Goal: Check status: Check status

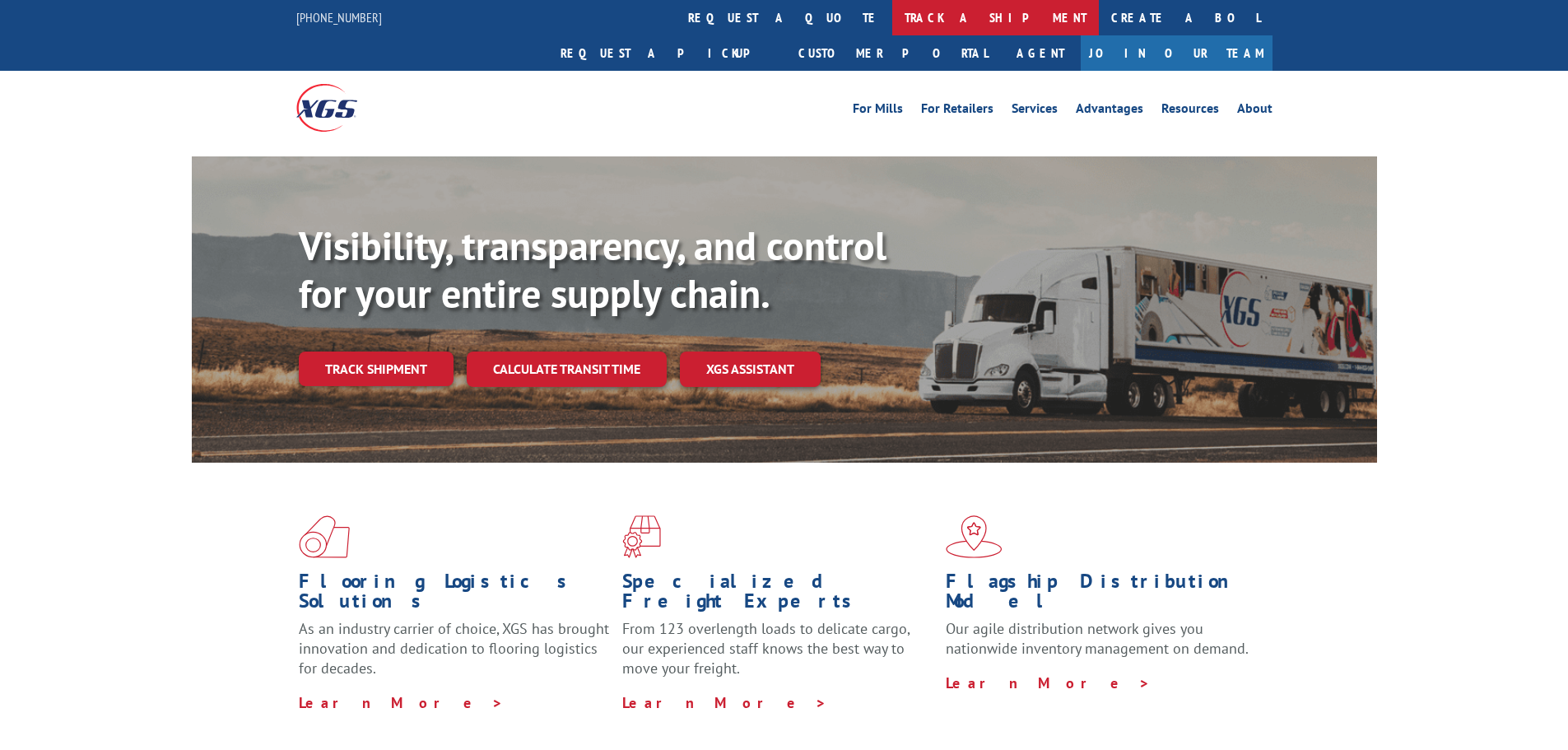
click at [892, 17] on link "track a shipment" at bounding box center [995, 17] width 207 height 36
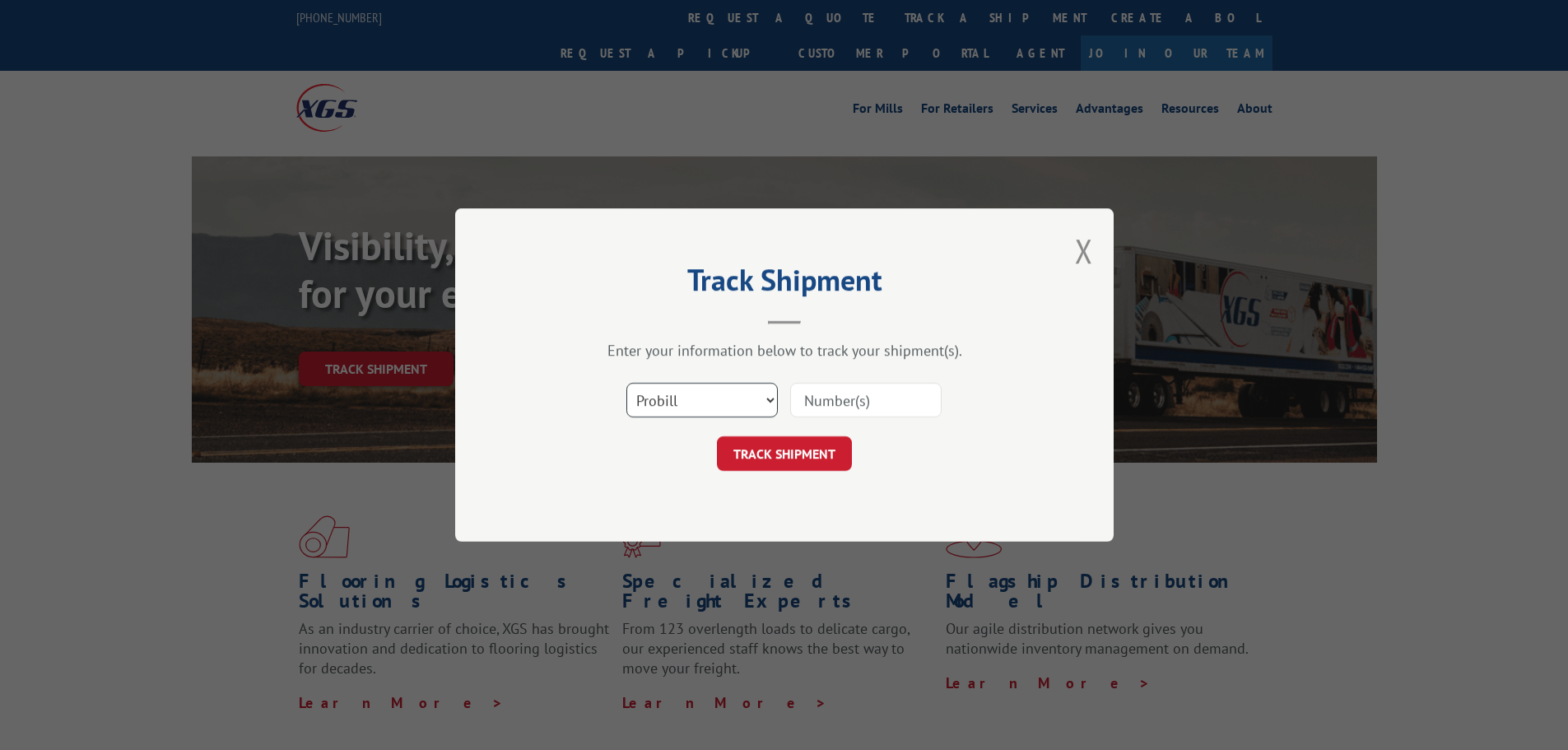
click at [705, 395] on select "Select category... Probill BOL PO" at bounding box center [701, 400] width 151 height 35
select select "bol"
click at [626, 383] on select "Select category... Probill BOL PO" at bounding box center [701, 400] width 151 height 35
click at [825, 382] on div at bounding box center [866, 399] width 151 height 38
click at [826, 404] on input at bounding box center [866, 400] width 151 height 35
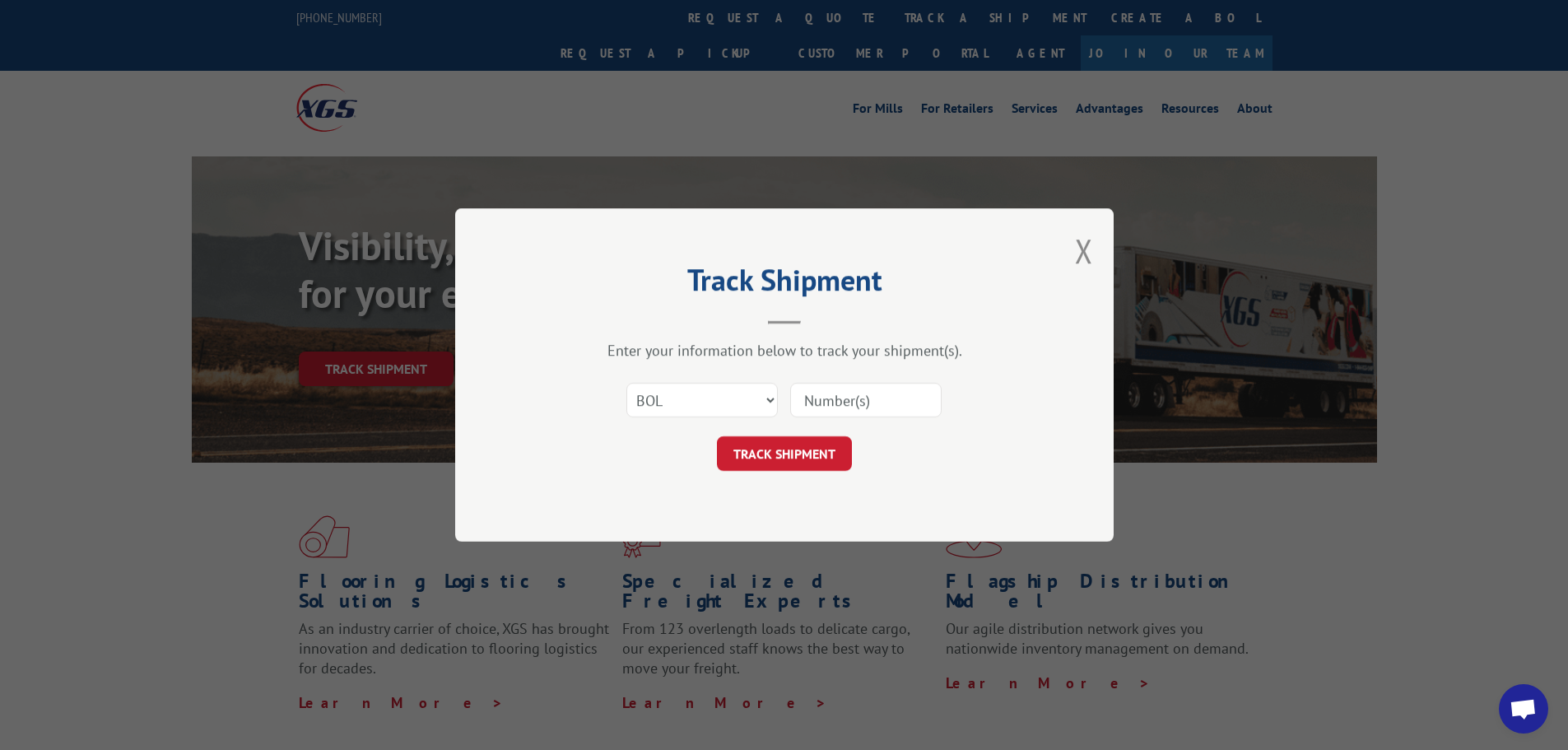
paste input "5131872"
type input "5131872"
click at [808, 458] on button "TRACK SHIPMENT" at bounding box center [784, 453] width 135 height 35
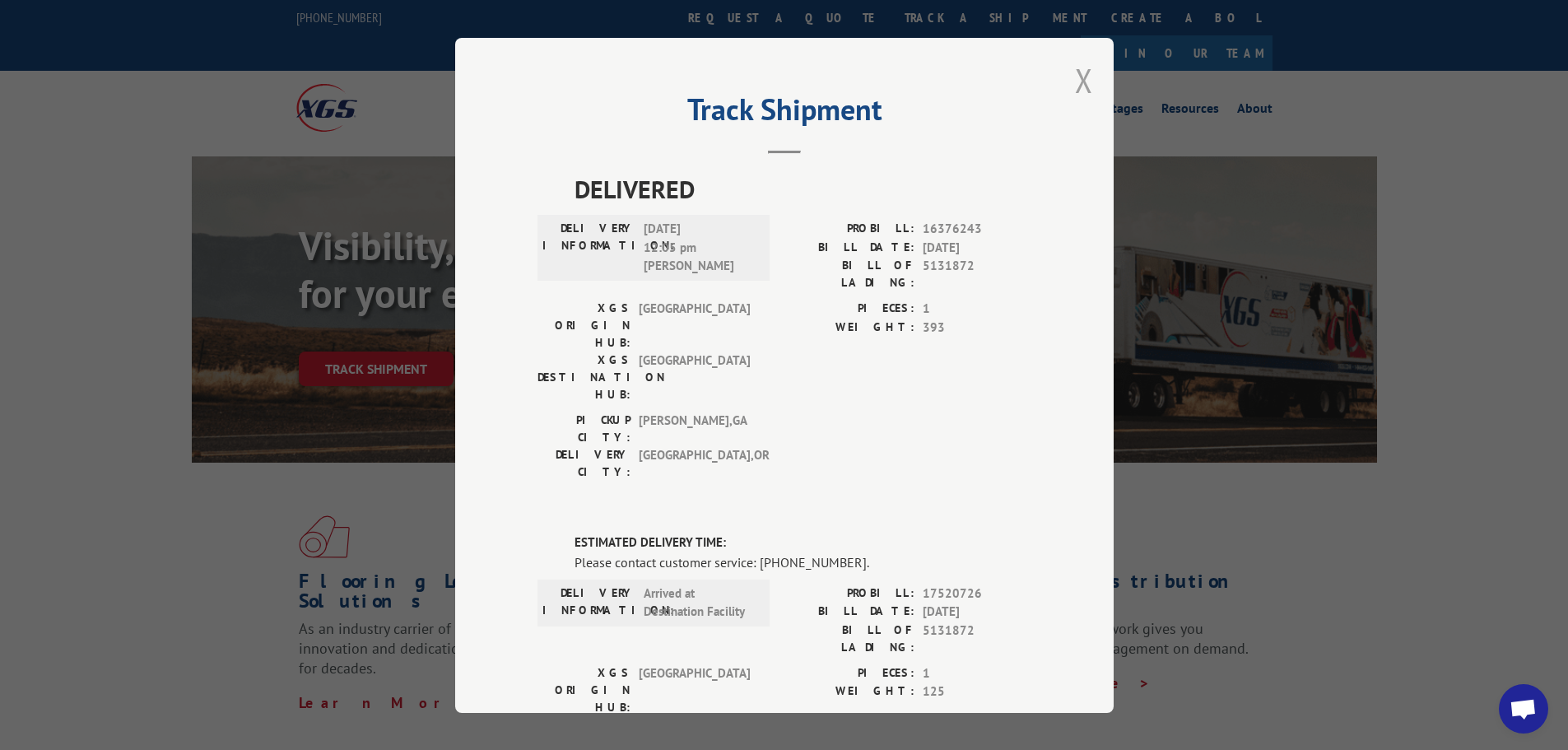
click at [1081, 76] on button "Close modal" at bounding box center [1084, 81] width 18 height 44
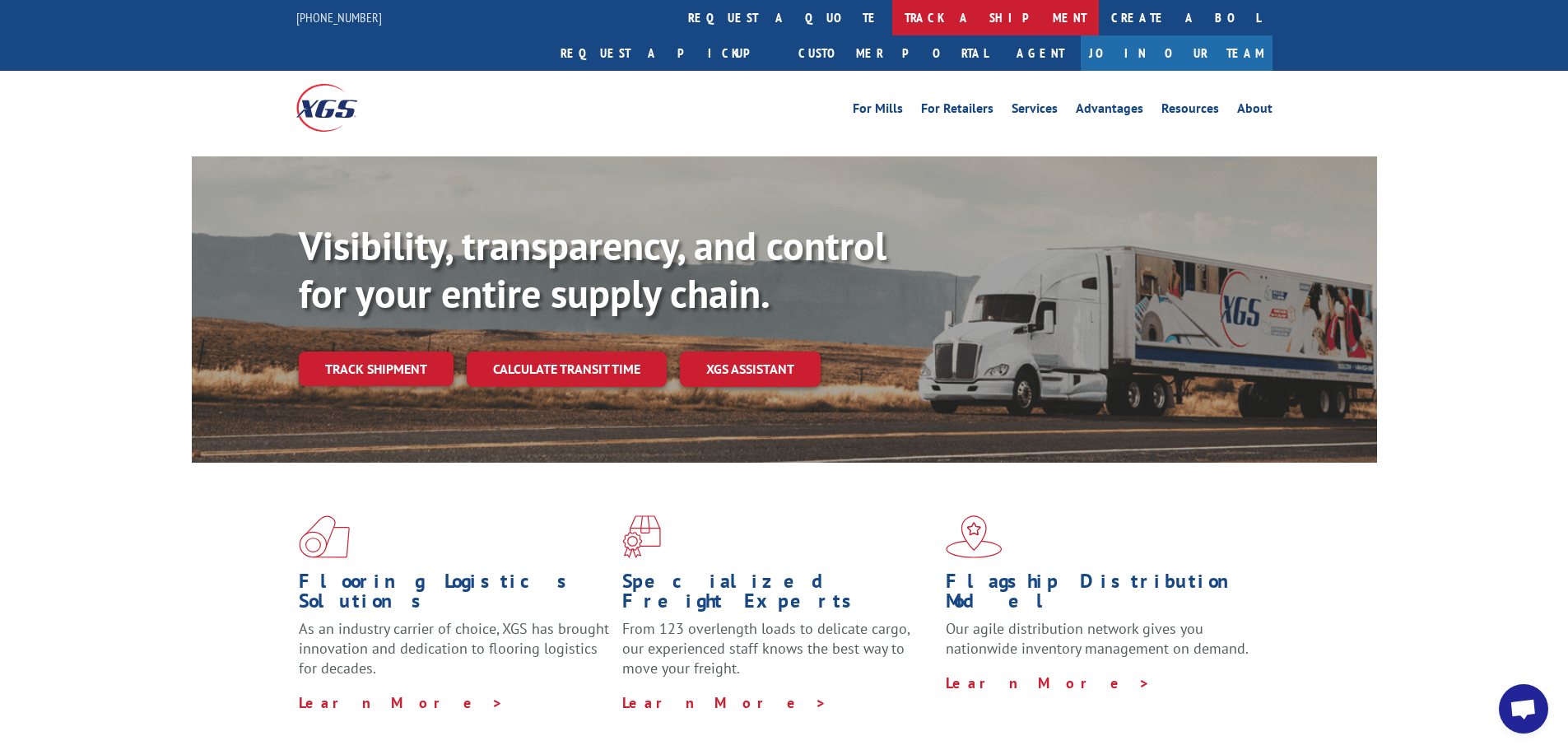
click at [892, 19] on link "track a shipment" at bounding box center [995, 17] width 207 height 36
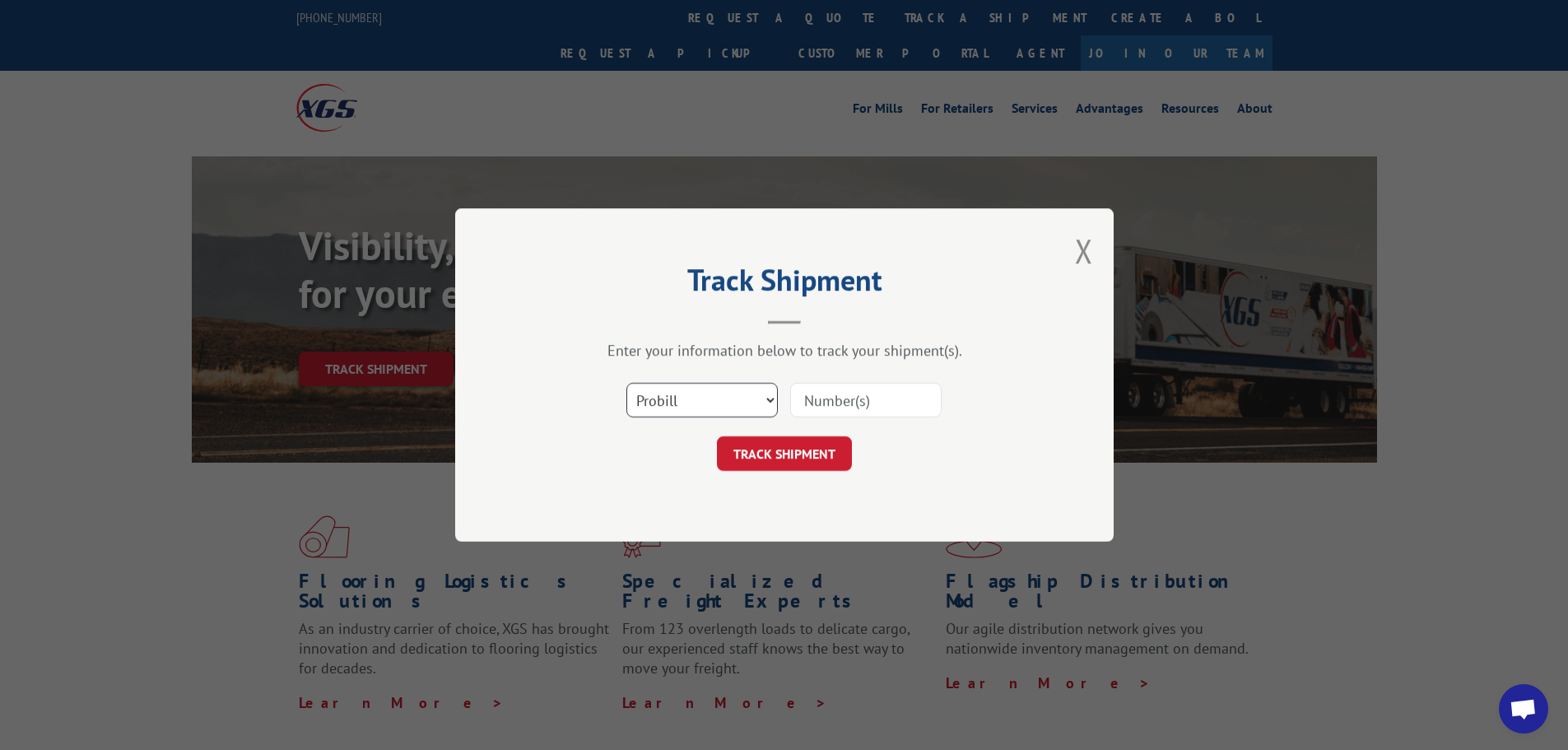
click at [702, 401] on select "Select category... Probill BOL PO" at bounding box center [701, 400] width 151 height 35
select select "bol"
click at [626, 383] on select "Select category... Probill BOL PO" at bounding box center [701, 400] width 151 height 35
drag, startPoint x: 674, startPoint y: 376, endPoint x: 679, endPoint y: 384, distance: 9.4
click at [679, 384] on div "Select category... Probill BOL PO" at bounding box center [785, 399] width 494 height 54
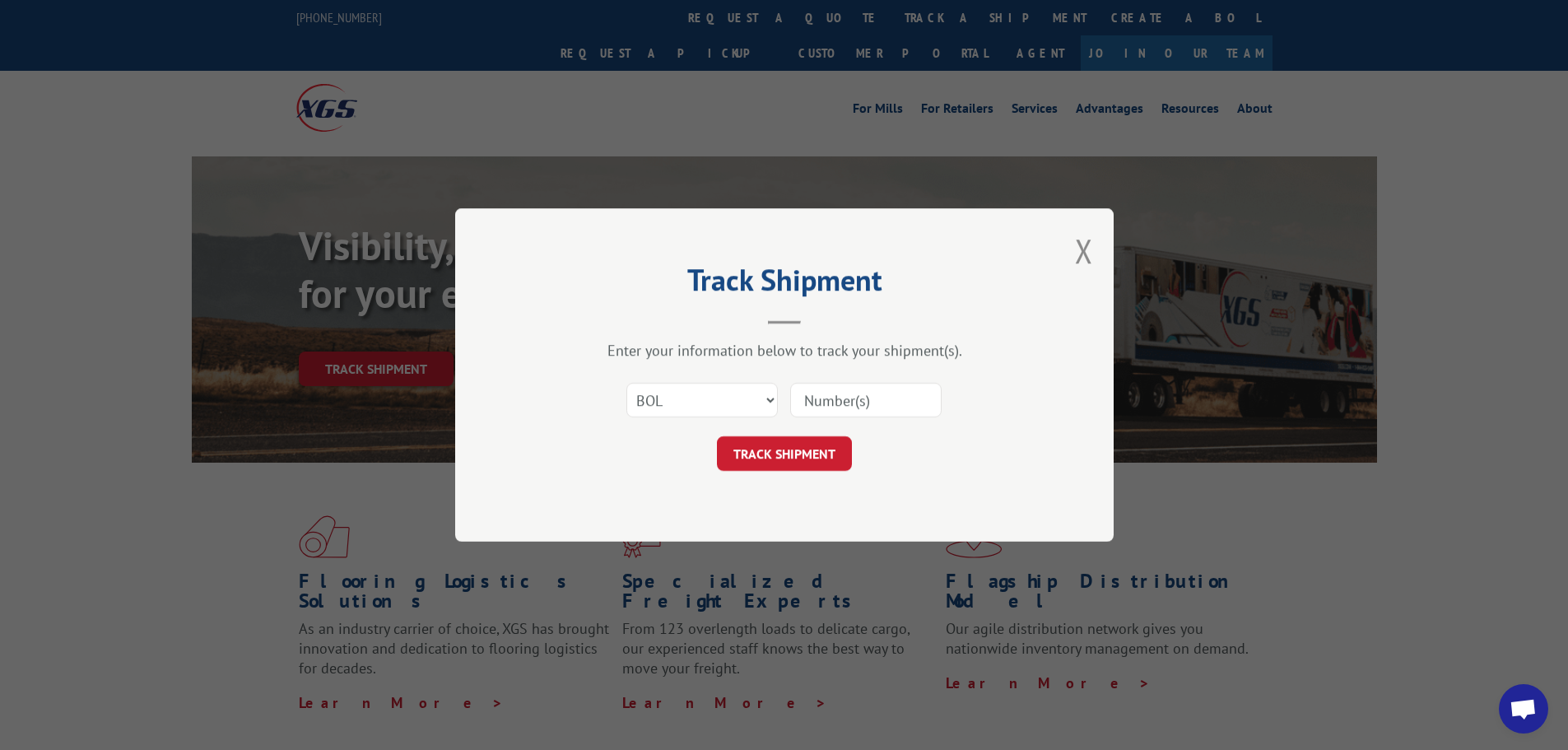
click at [856, 399] on input at bounding box center [866, 400] width 151 height 35
paste input "5131872"
type input "5131872"
click button "TRACK SHIPMENT" at bounding box center [784, 453] width 135 height 35
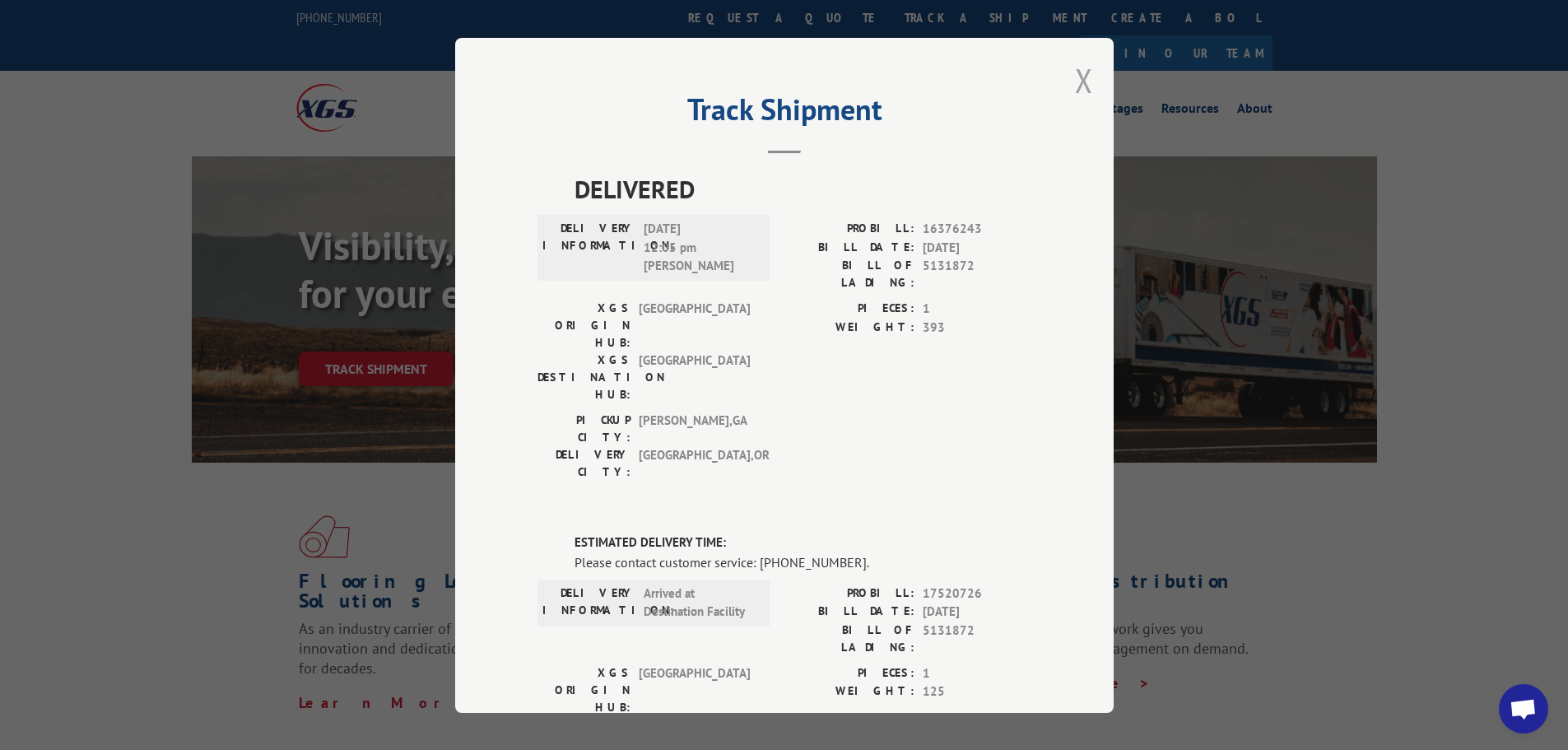
click at [1079, 83] on button "Close modal" at bounding box center [1084, 81] width 18 height 44
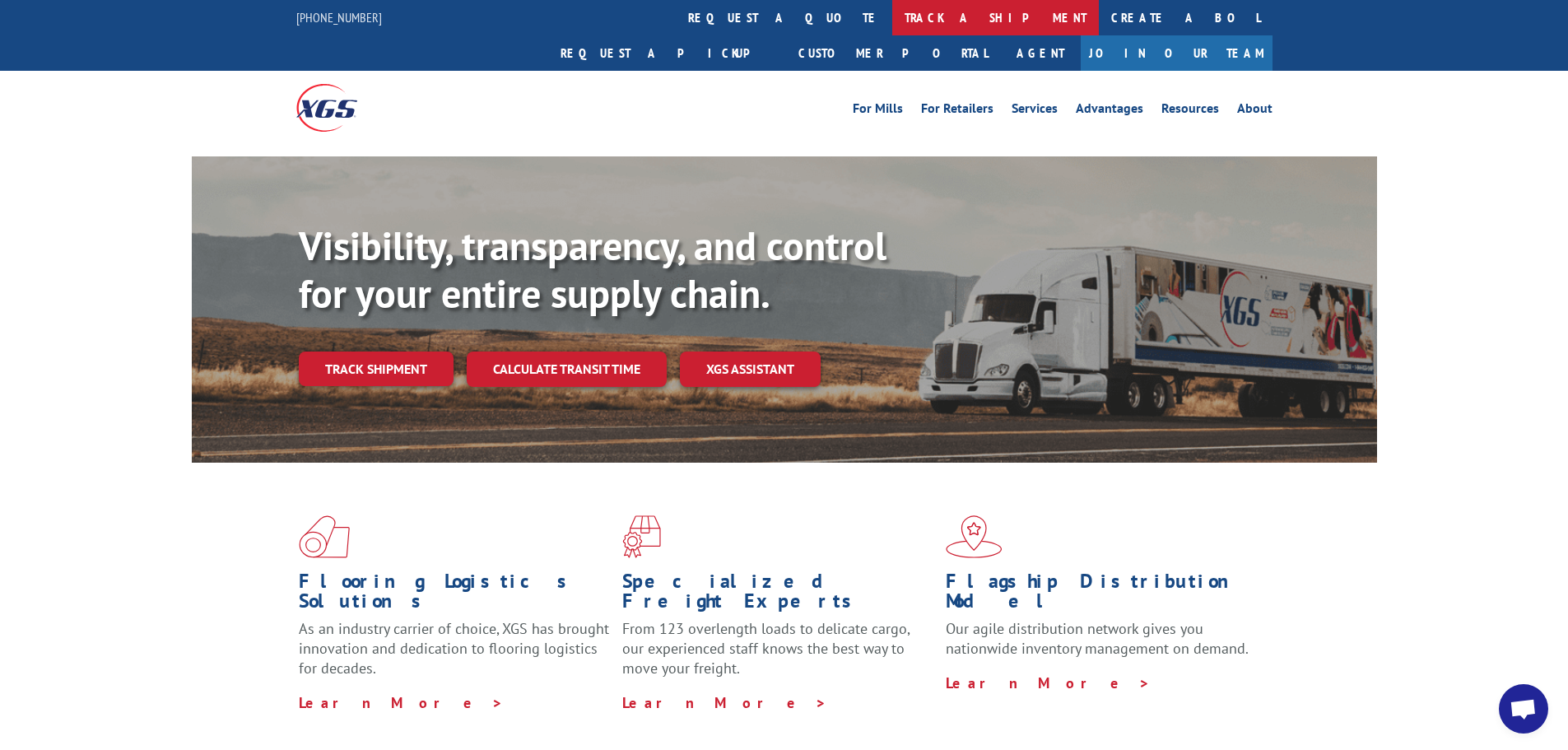
click at [892, 10] on link "track a shipment" at bounding box center [995, 17] width 207 height 36
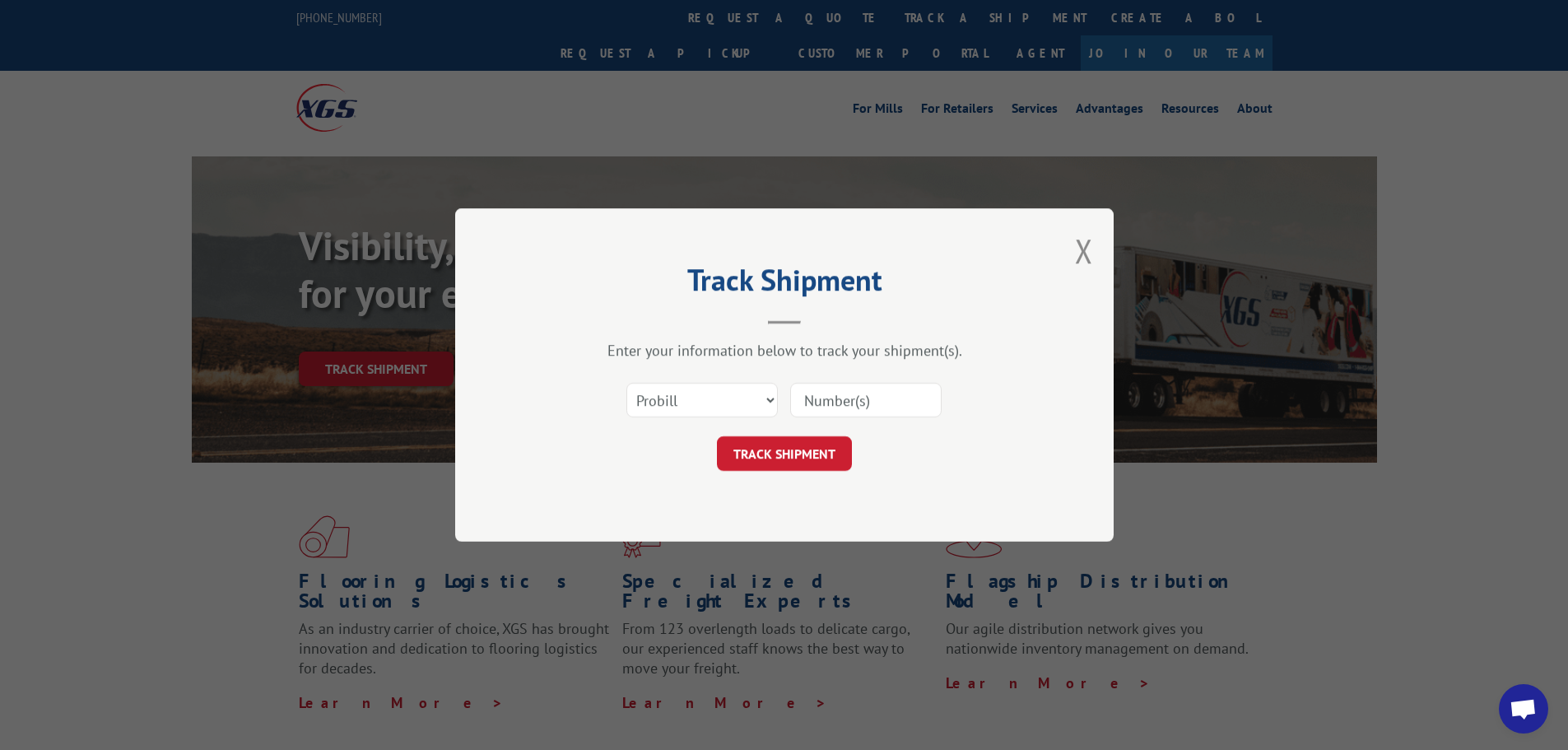
click at [832, 403] on input at bounding box center [866, 400] width 151 height 35
type input "17520726"
click button "TRACK SHIPMENT" at bounding box center [784, 453] width 135 height 35
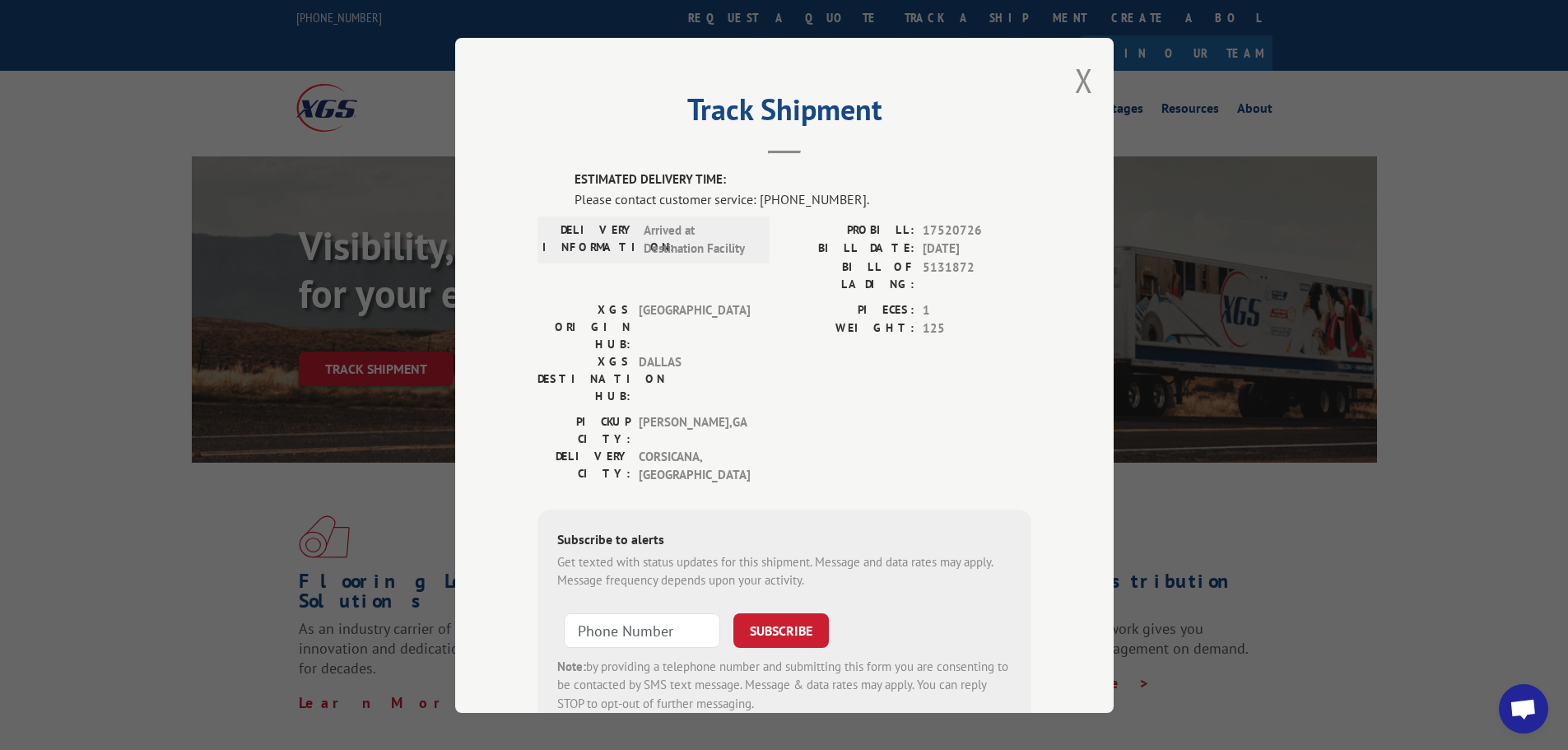
click at [1065, 89] on div "Track Shipment ESTIMATED DELIVERY TIME: Please contact customer service: [PHONE…" at bounding box center [784, 375] width 658 height 675
click at [1082, 84] on button "Close modal" at bounding box center [1084, 81] width 18 height 44
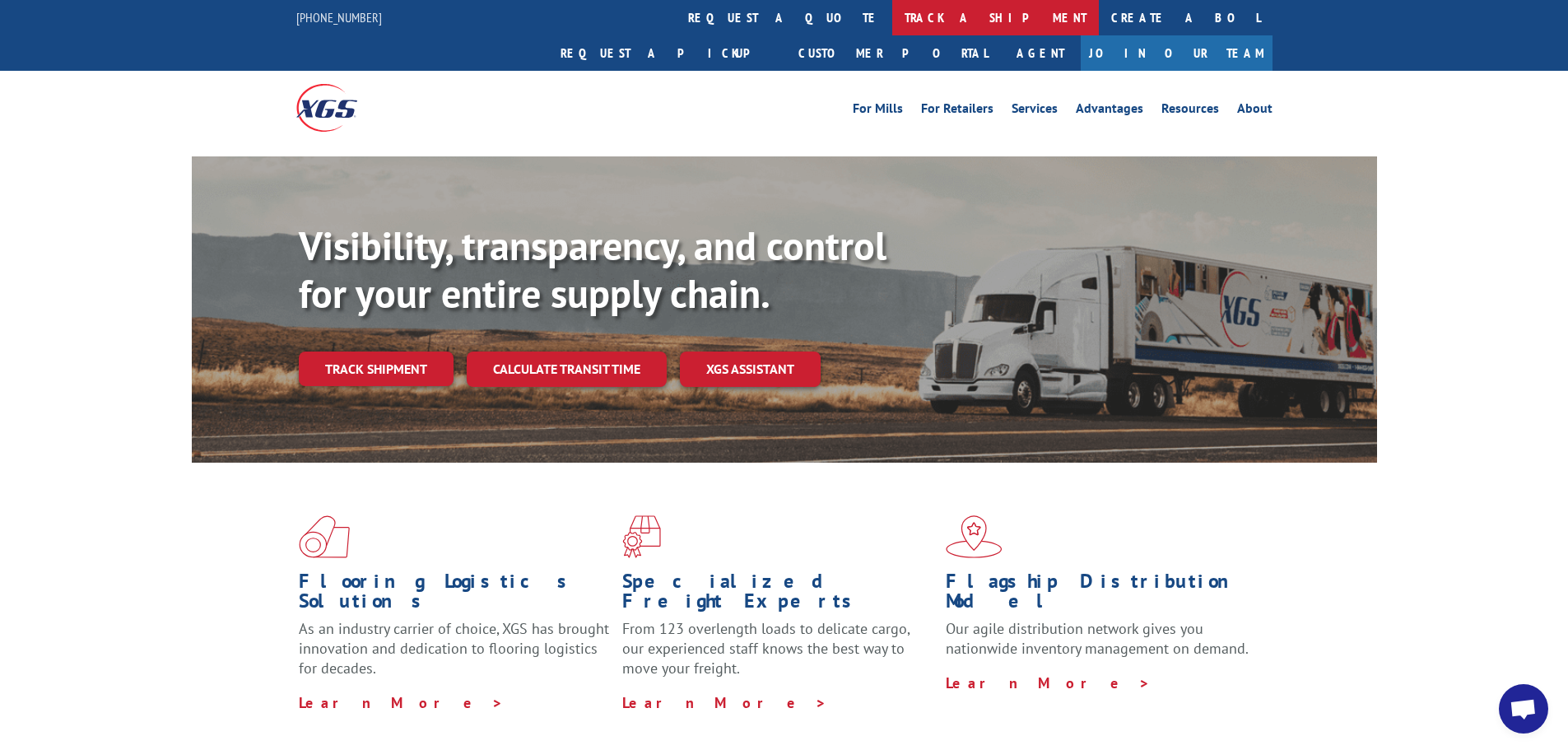
click at [892, 28] on link "track a shipment" at bounding box center [995, 17] width 207 height 36
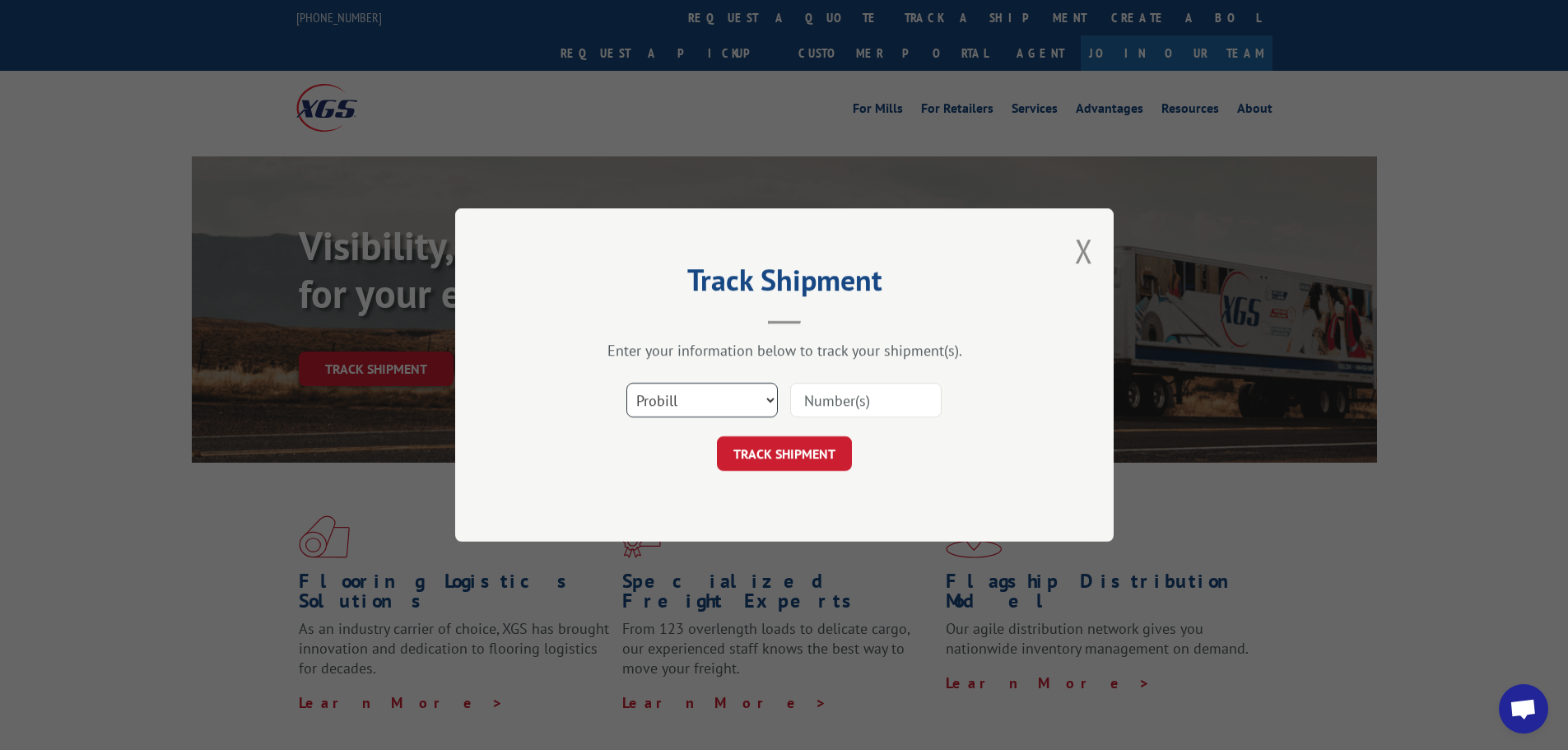
drag, startPoint x: 754, startPoint y: 384, endPoint x: 751, endPoint y: 399, distance: 15.3
click at [754, 384] on select "Select category... Probill BOL PO" at bounding box center [701, 400] width 151 height 35
click at [750, 400] on select "Select category... Probill BOL PO" at bounding box center [701, 400] width 151 height 35
drag, startPoint x: 694, startPoint y: 405, endPoint x: 688, endPoint y: 417, distance: 13.4
click at [694, 405] on select "Select category... Probill BOL PO" at bounding box center [701, 400] width 151 height 35
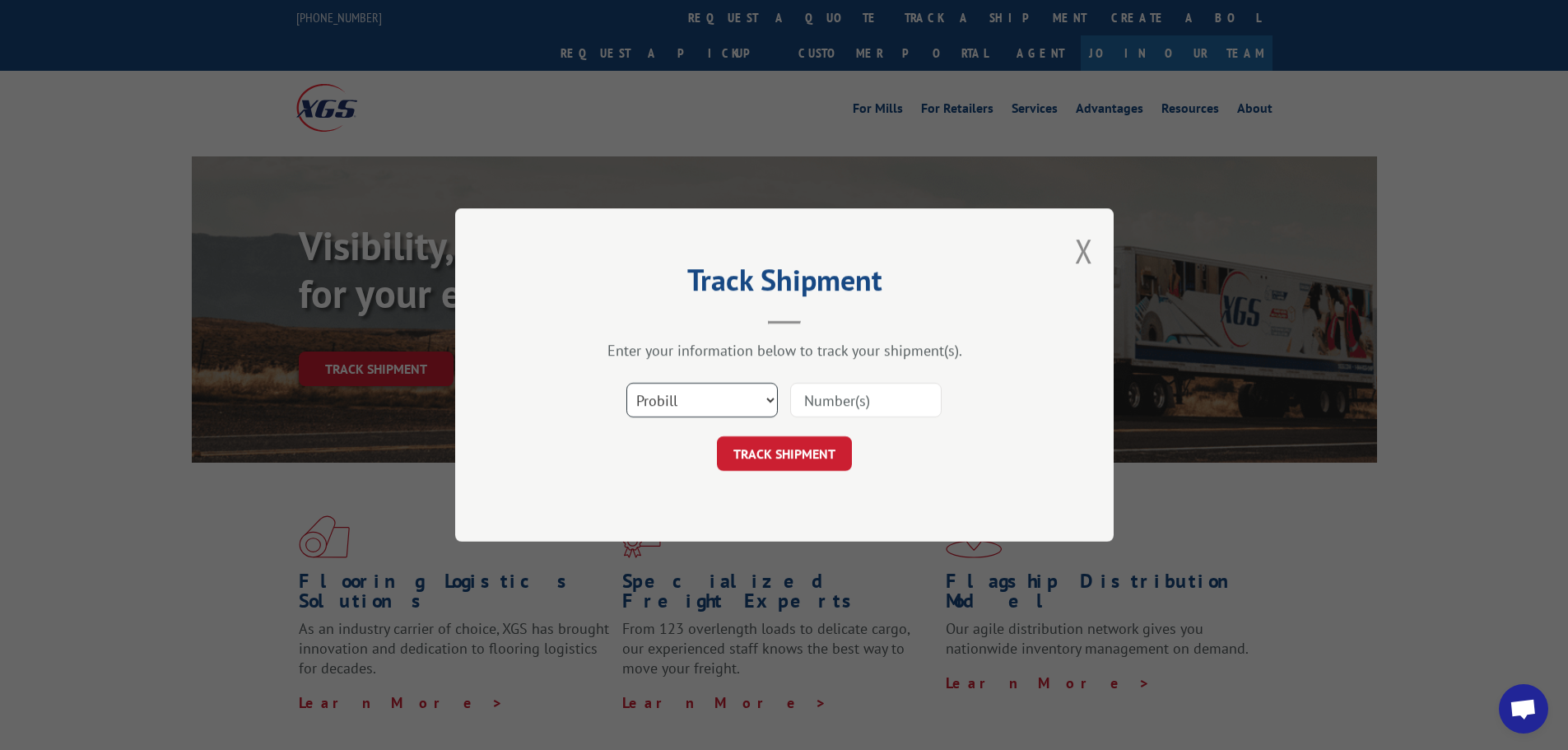
select select "bol"
click at [626, 383] on select "Select category... Probill BOL PO" at bounding box center [701, 400] width 151 height 35
click at [857, 408] on input at bounding box center [866, 400] width 151 height 35
paste input "5148023"
type input "5148023"
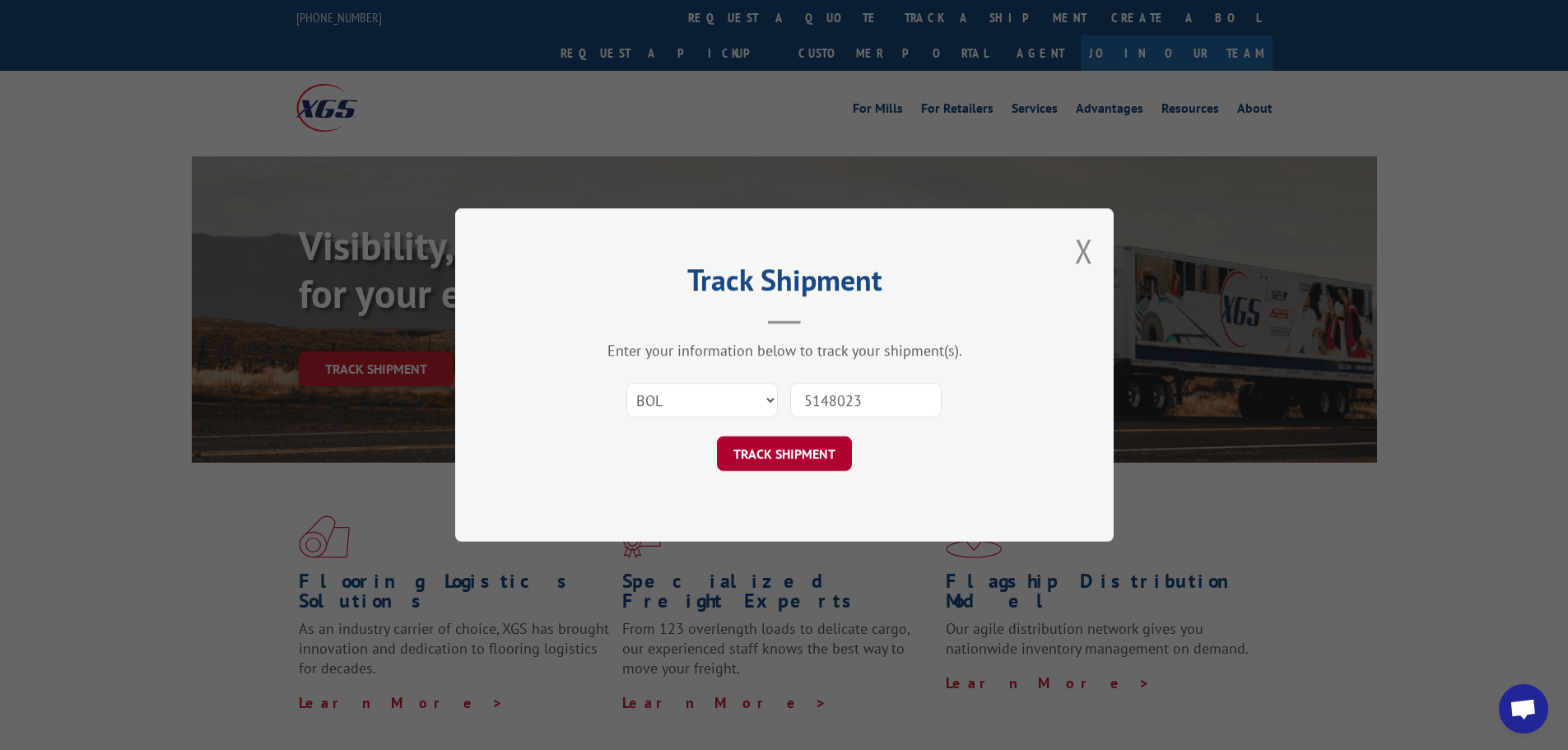
click at [816, 464] on button "TRACK SHIPMENT" at bounding box center [784, 453] width 135 height 35
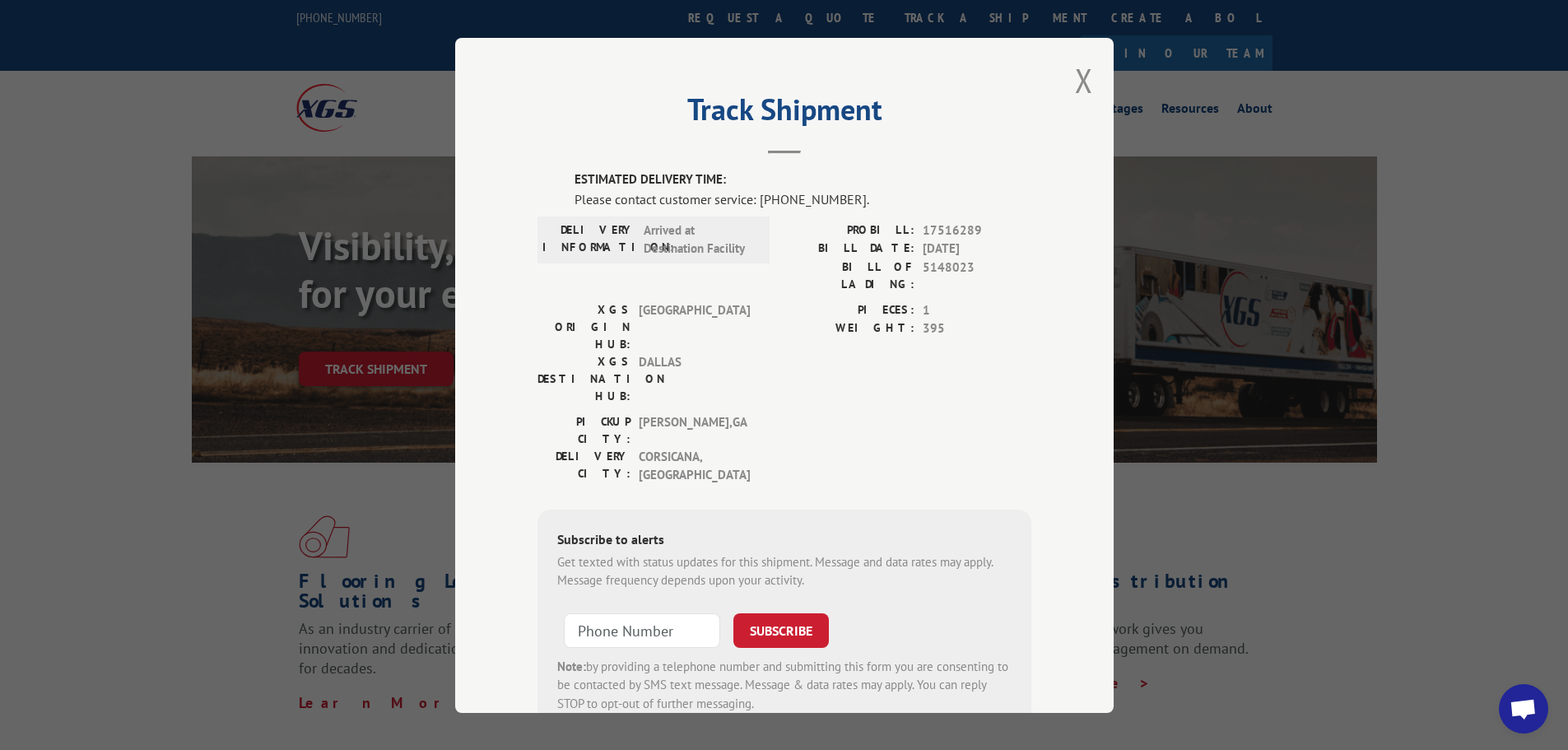
click at [1523, 720] on span "Open chat" at bounding box center [1524, 710] width 28 height 23
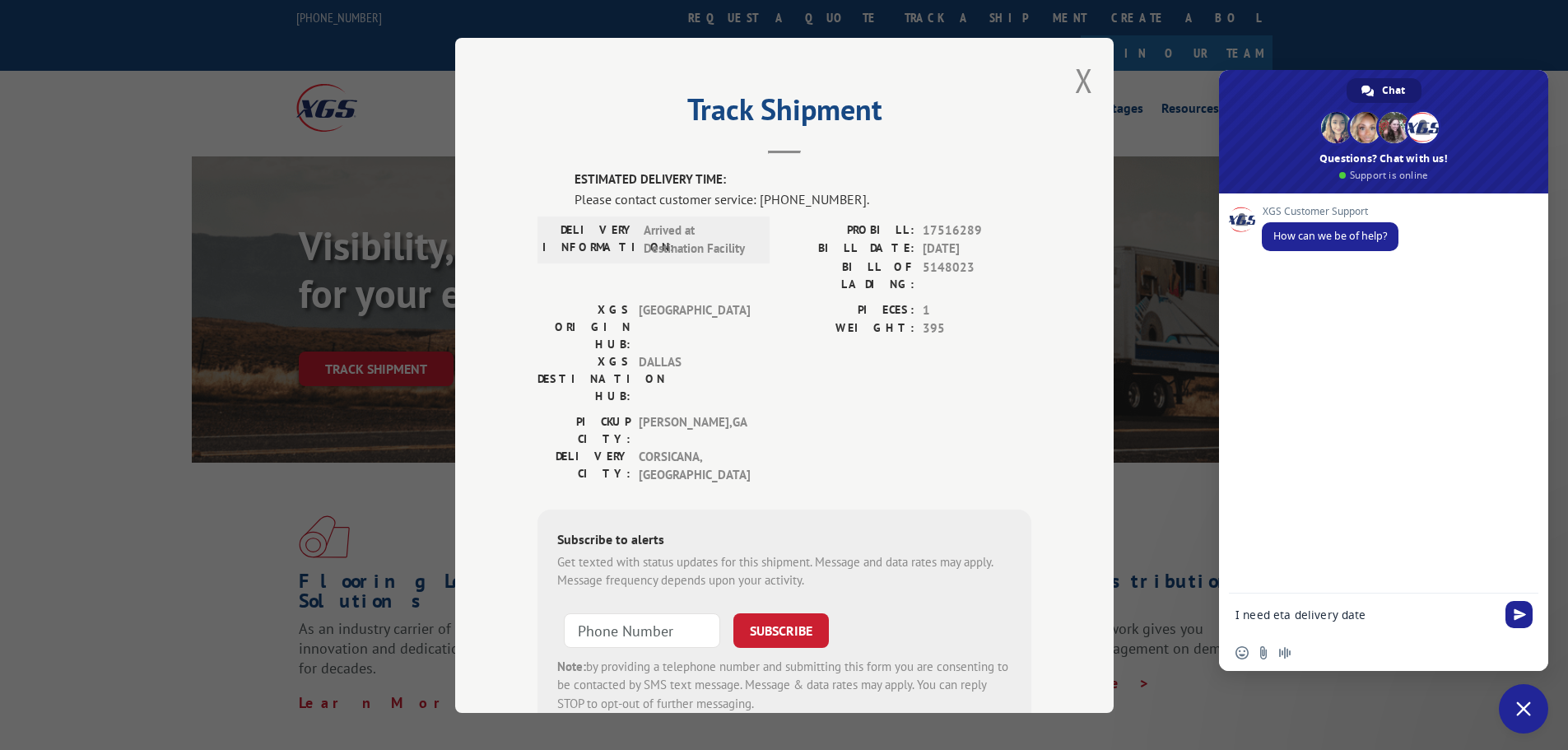
type textarea "I need eta delivery dates"
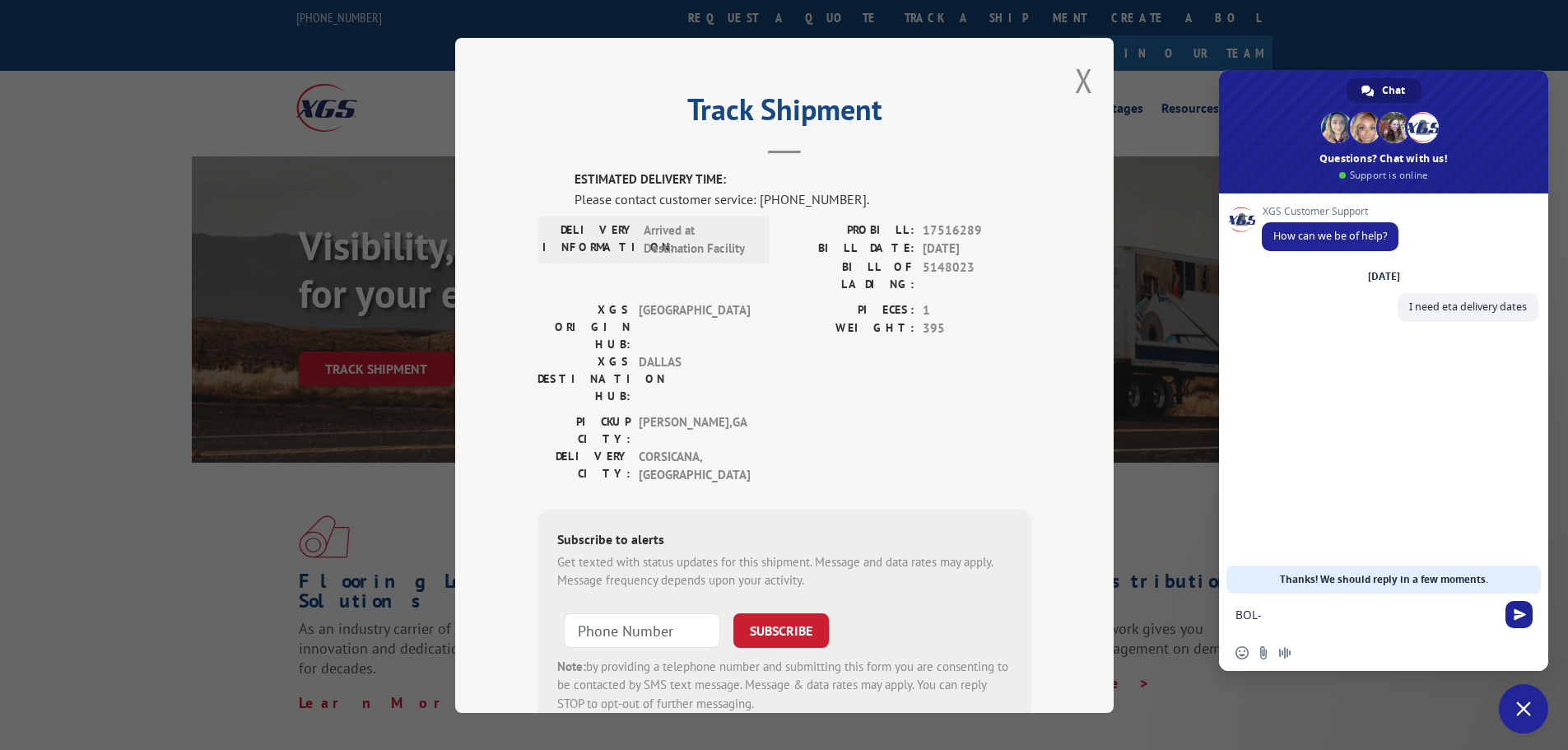
paste textarea "5148023"
click at [1338, 612] on textarea "BOL- 5148023 and PRO- 17520726" at bounding box center [1365, 615] width 260 height 15
type textarea "BOL- 5148023 and for another one PRO- 17520726"
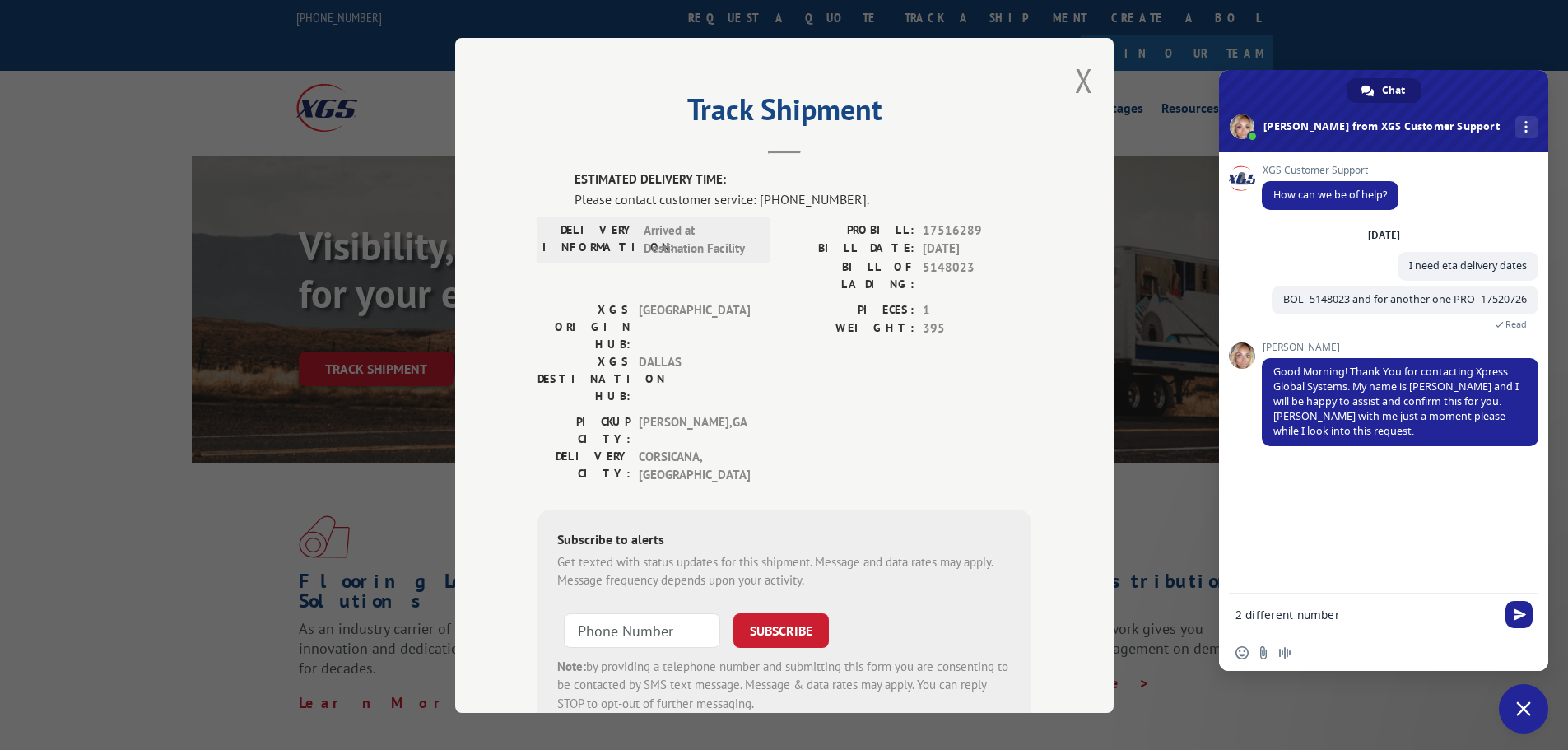
type textarea "2 different numbers"
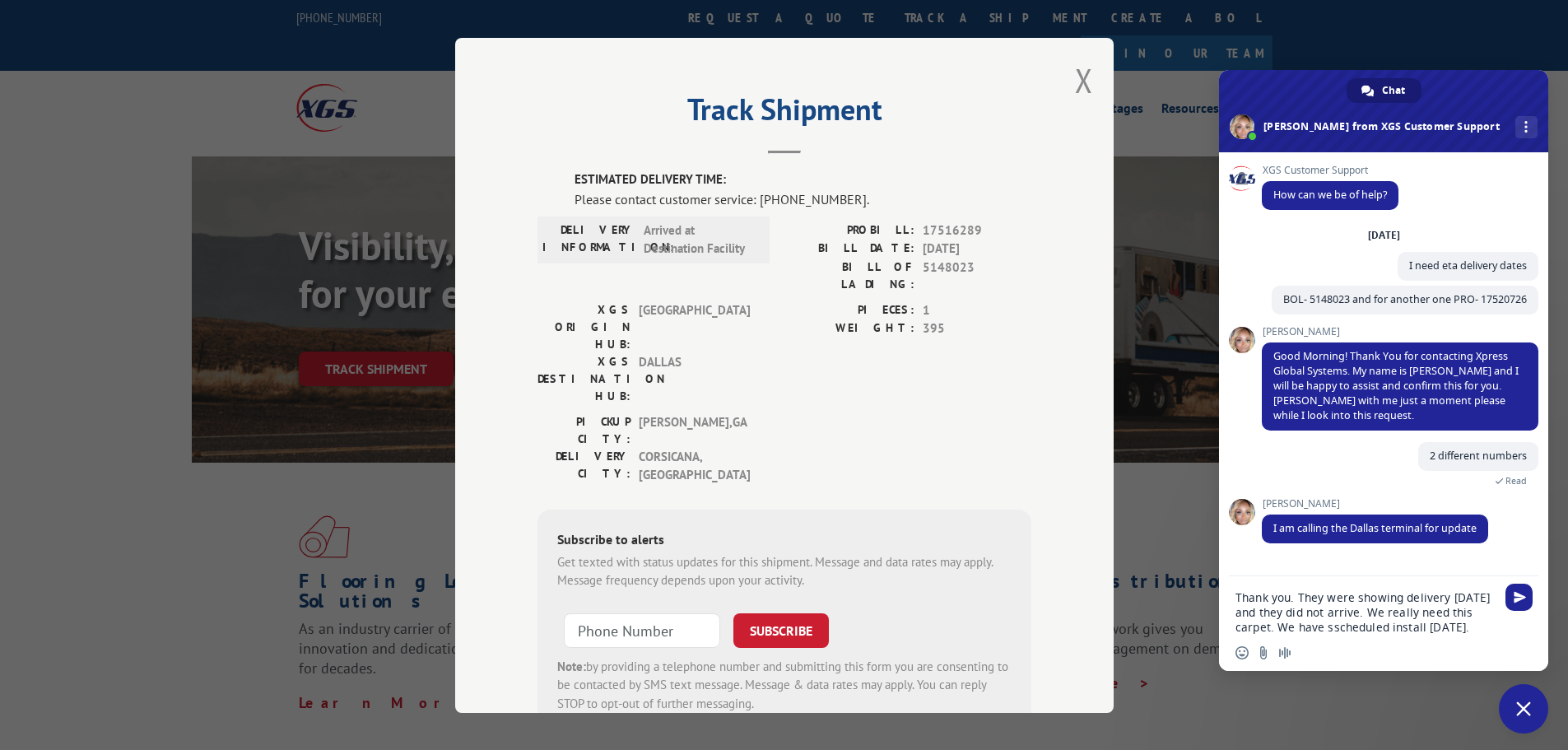
click at [1332, 629] on textarea "Thank you. They were showing delivery [DATE] and they did not arrive. We really…" at bounding box center [1365, 612] width 260 height 44
type textarea "Thank you. They were showing delivery [DATE] and they did not arrive. We really…"
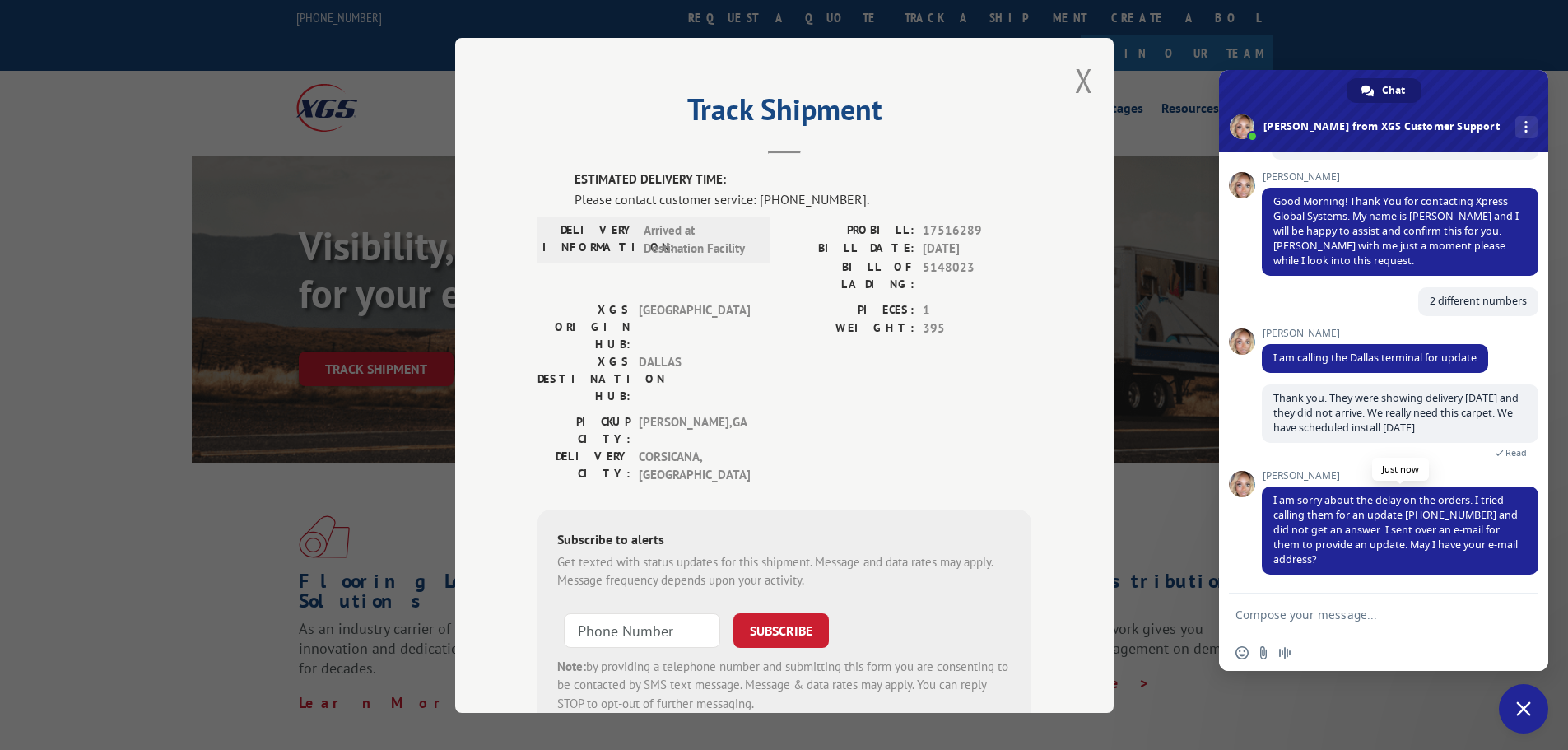
scroll to position [170, 0]
type textarea "[EMAIL_ADDRESS][DOMAIN_NAME]"
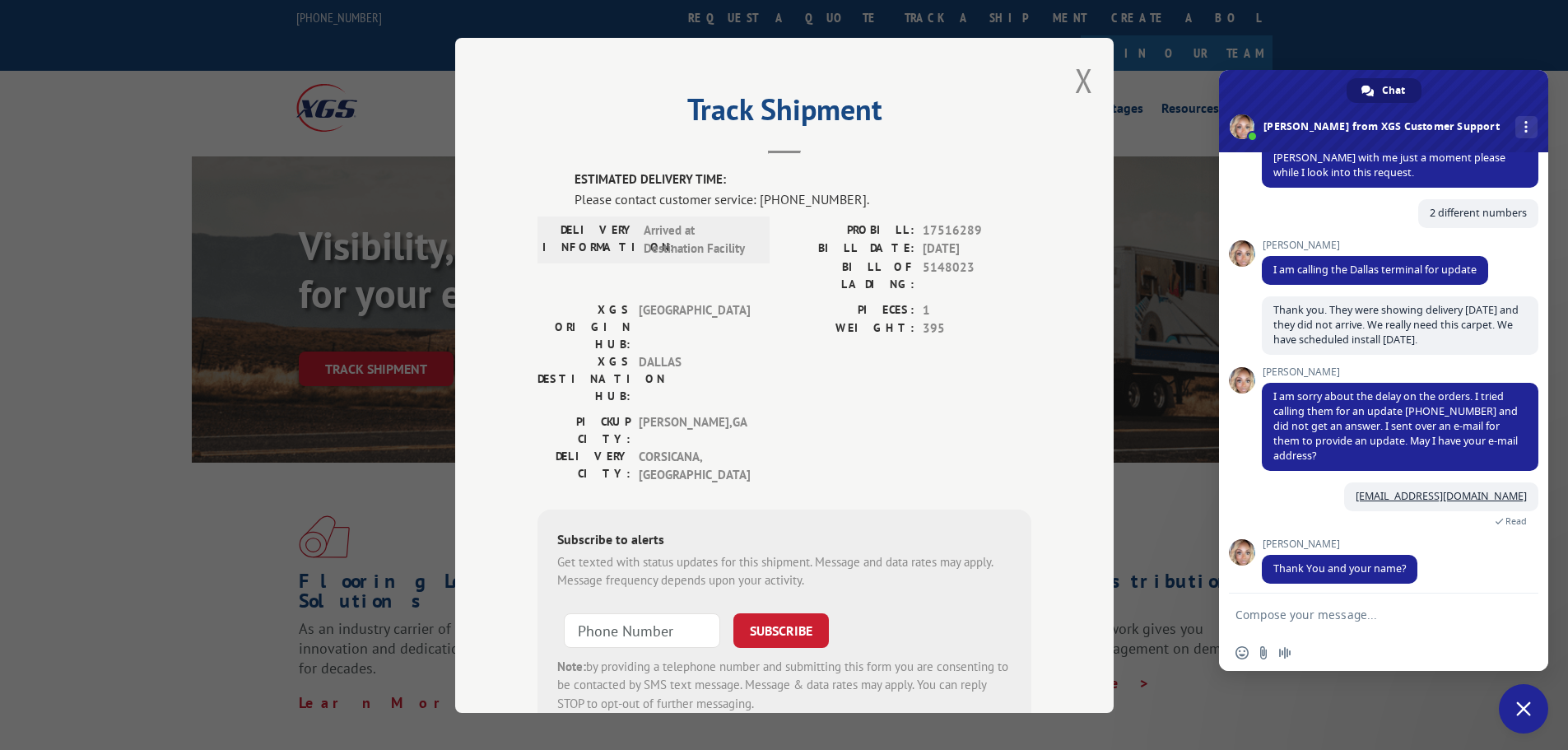
scroll to position [267, 0]
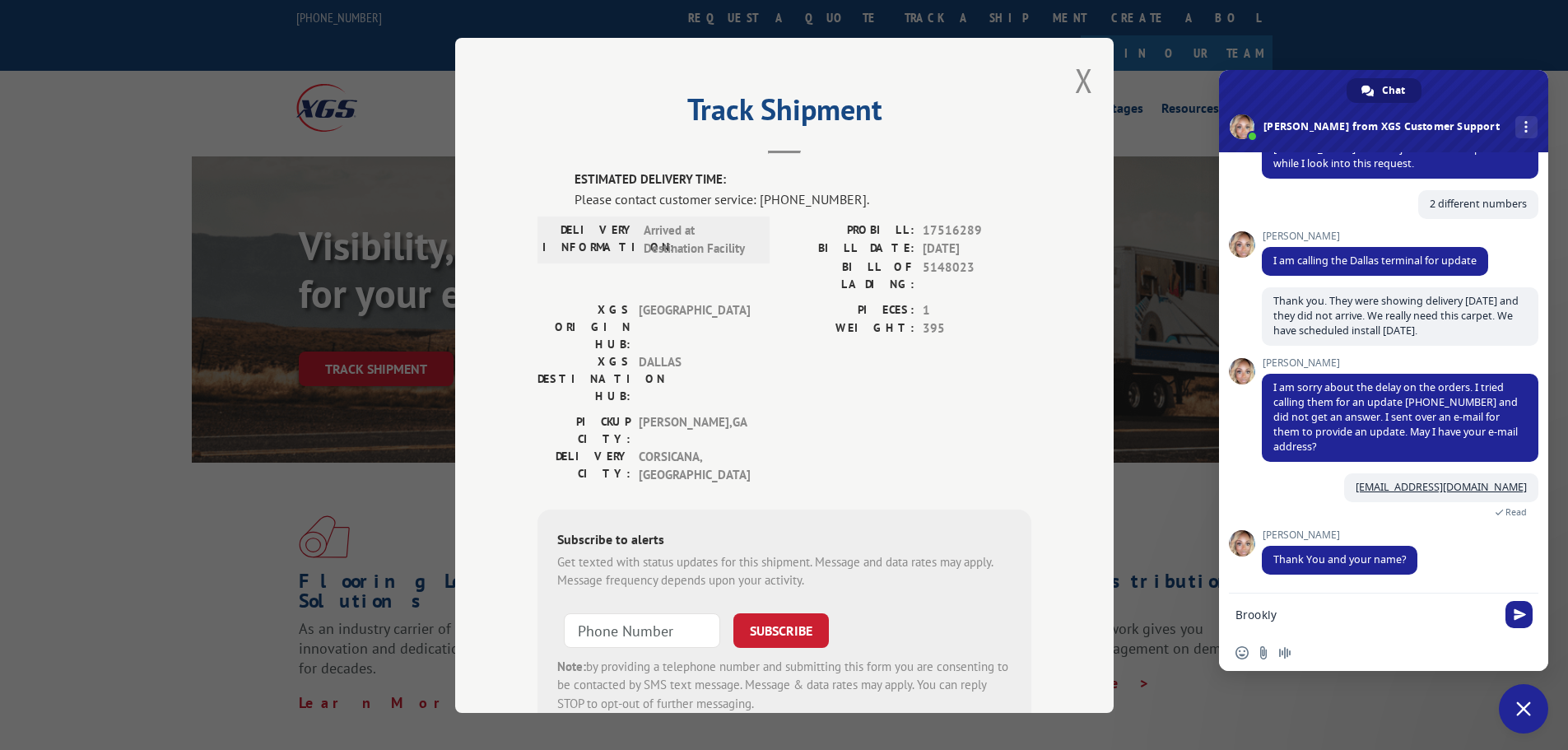
type textarea "[GEOGRAPHIC_DATA]"
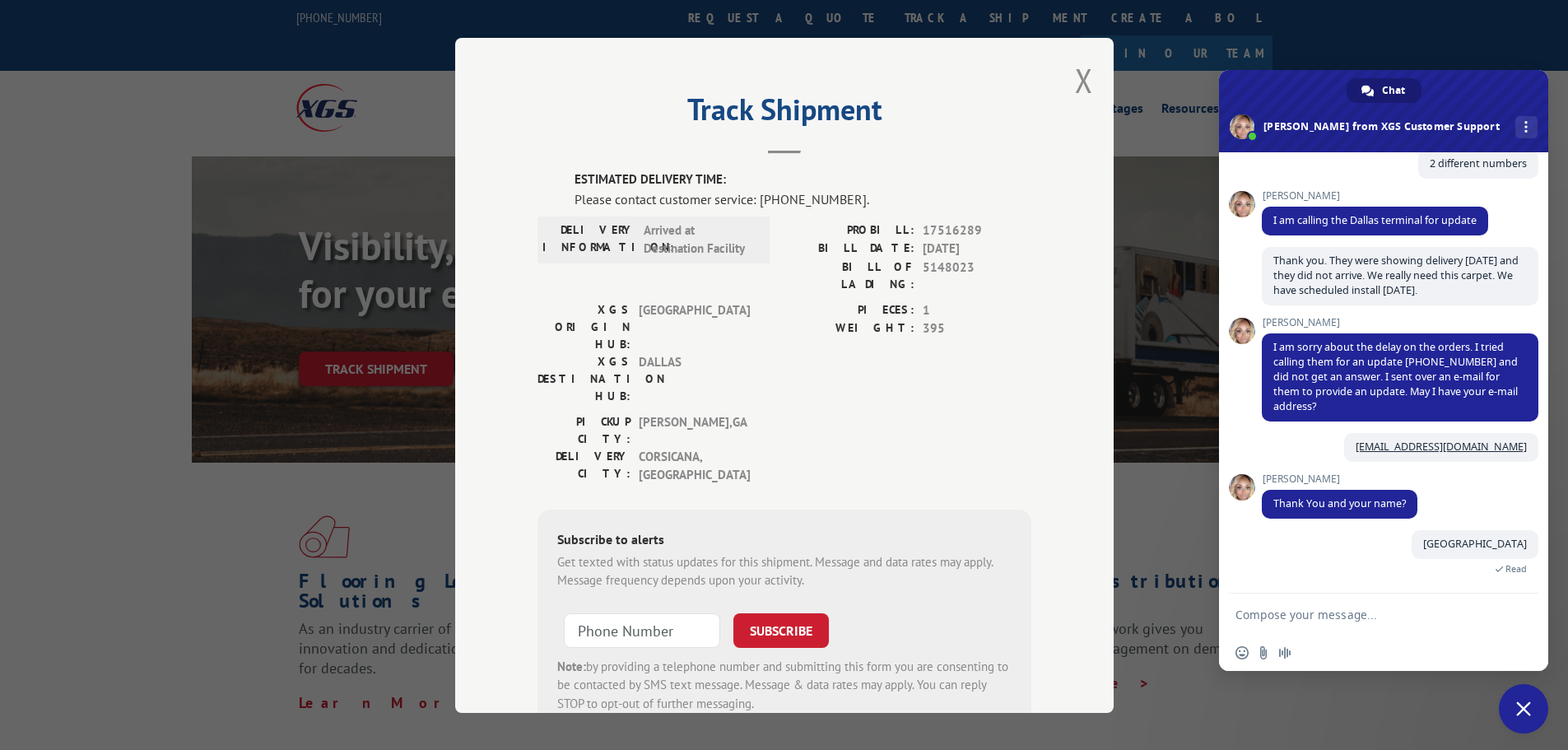
scroll to position [379, 0]
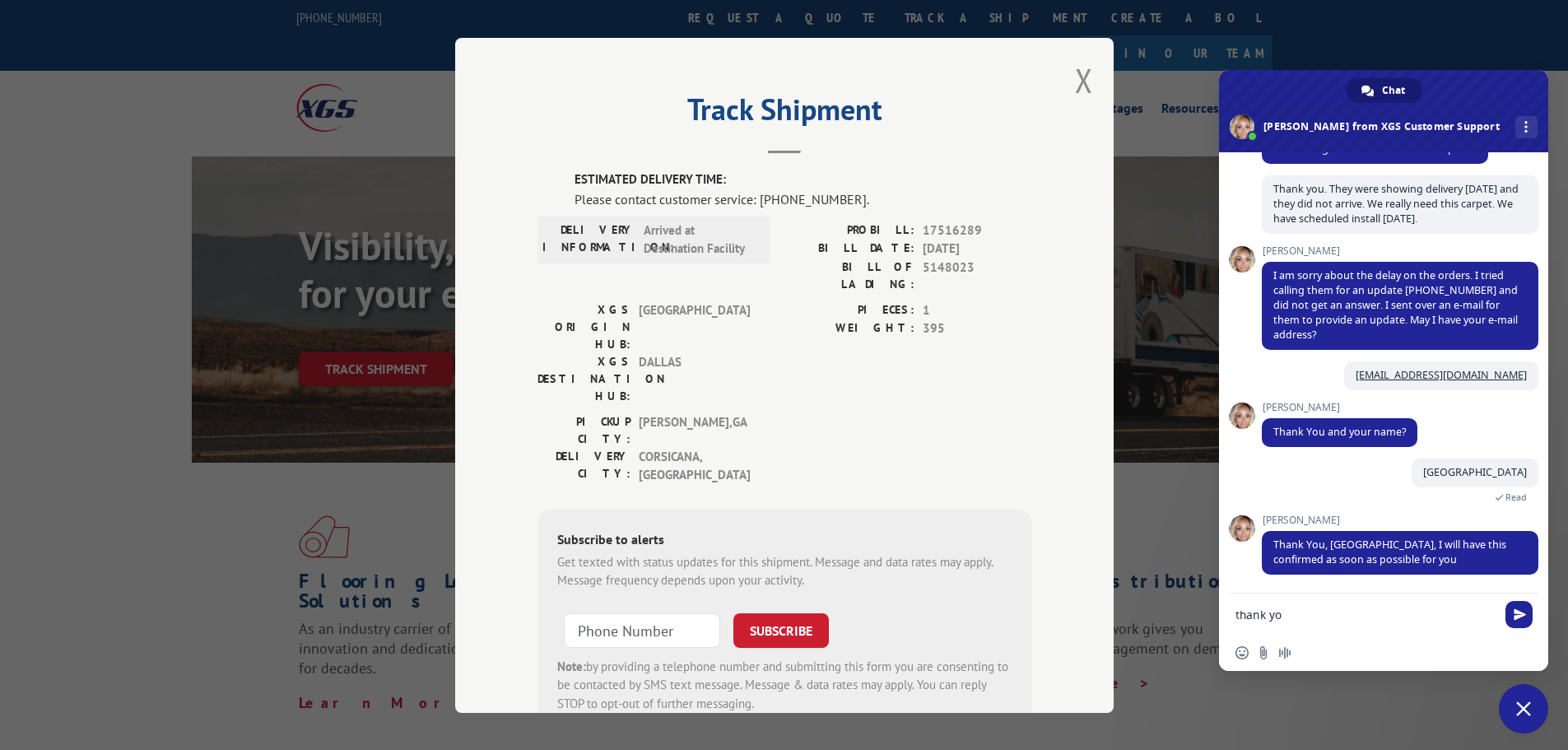
type textarea "thank you"
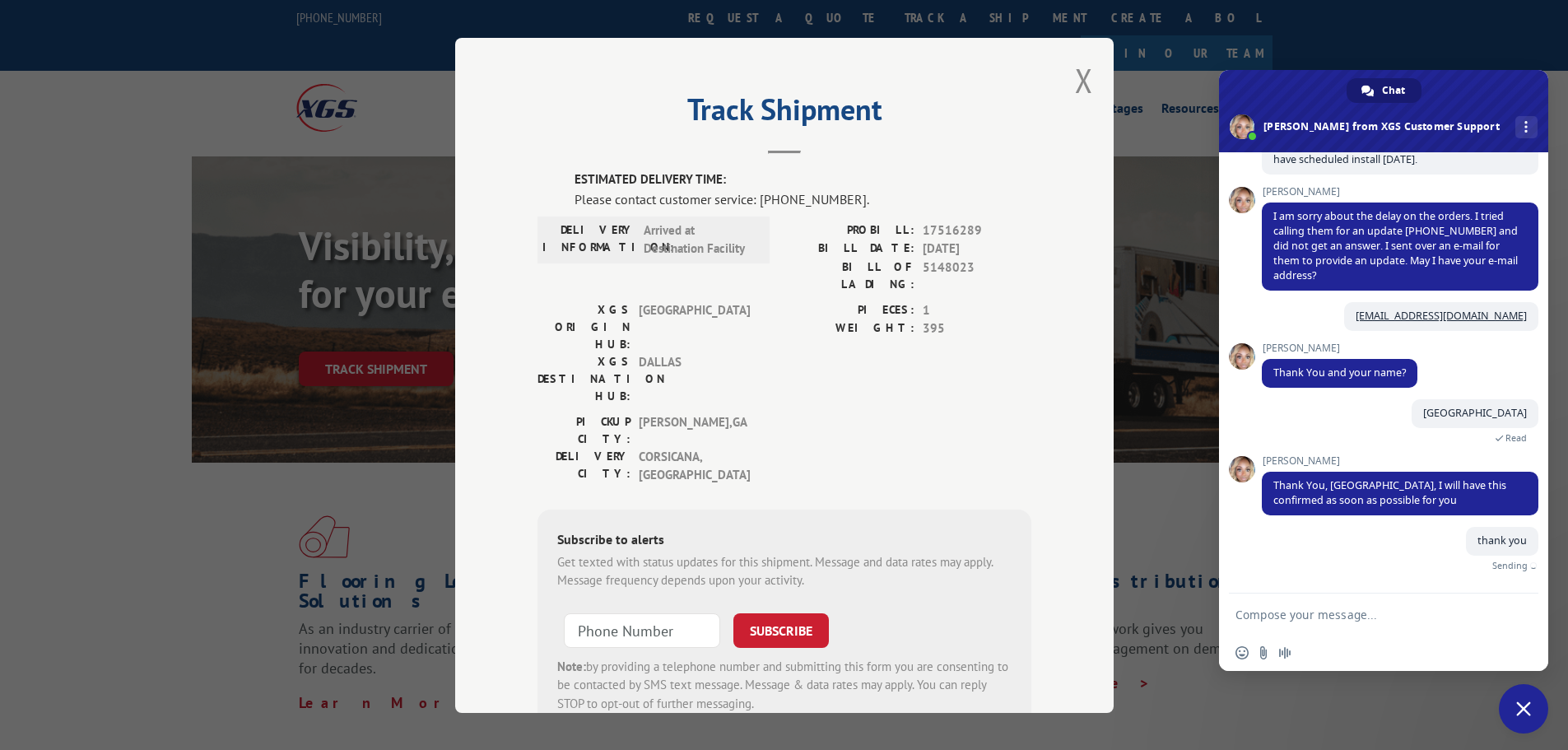
scroll to position [419, 0]
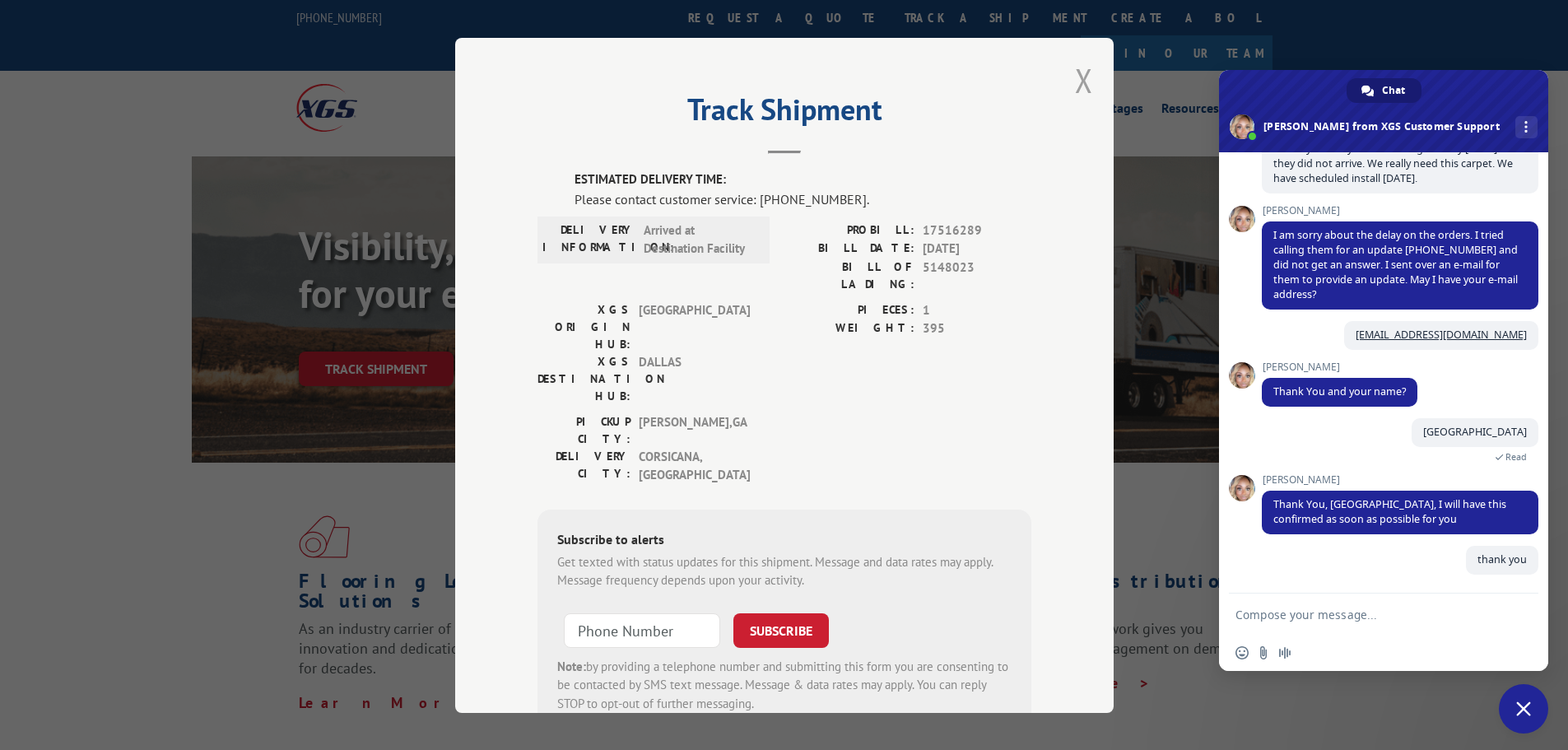
click at [1075, 85] on button "Close modal" at bounding box center [1084, 81] width 18 height 44
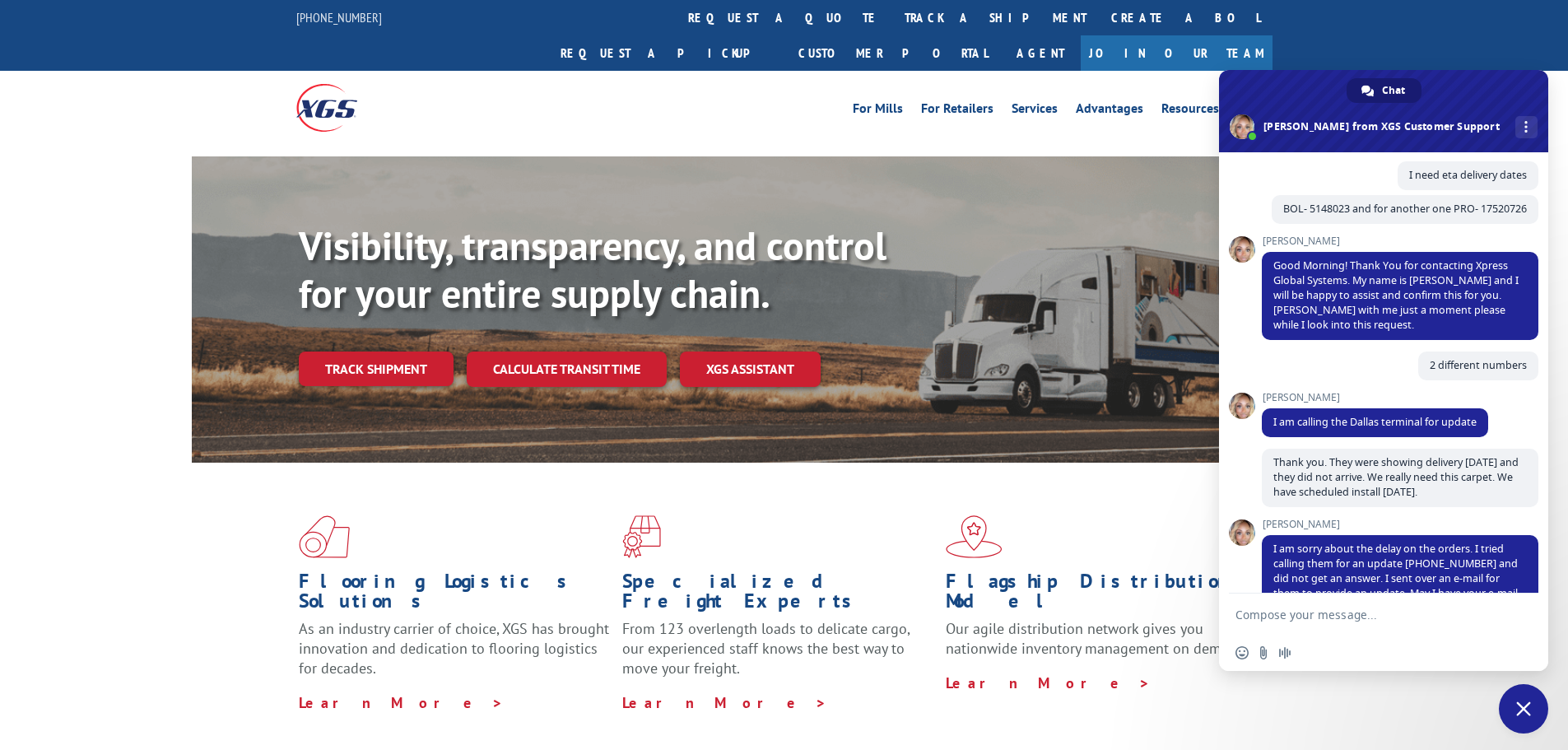
scroll to position [0, 0]
